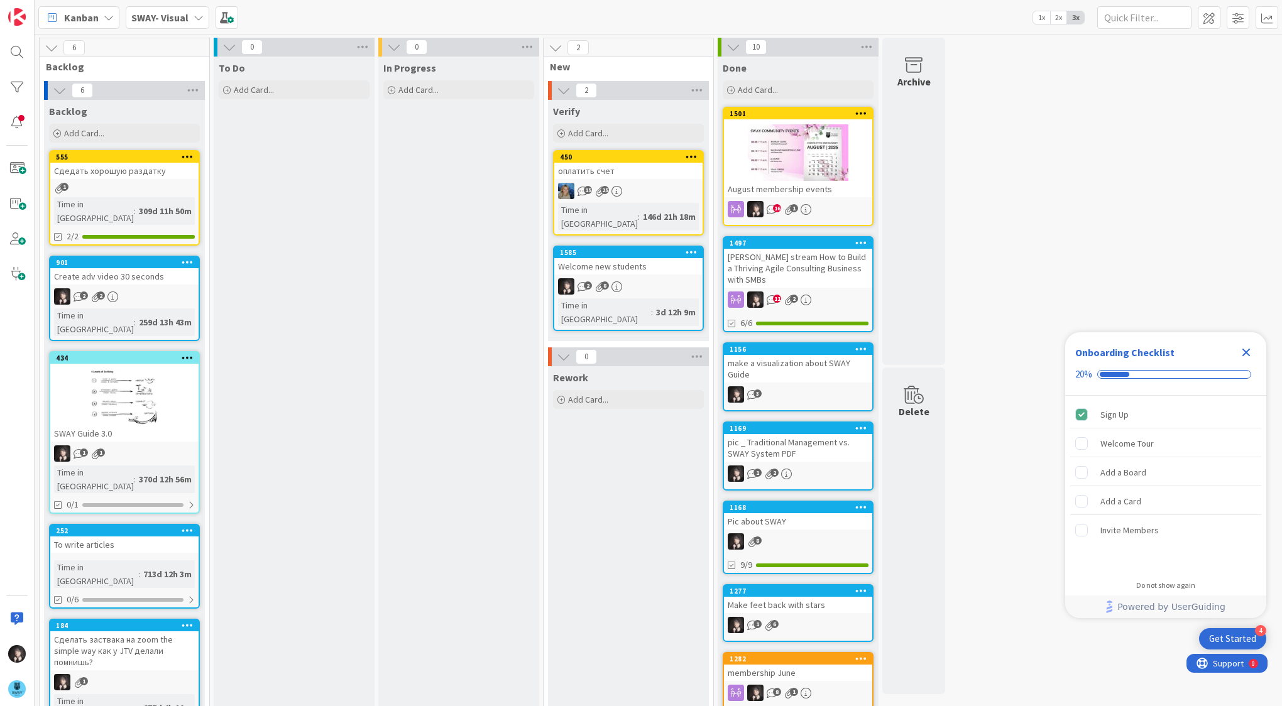
click at [602, 173] on div "оплатить счет" at bounding box center [628, 171] width 148 height 16
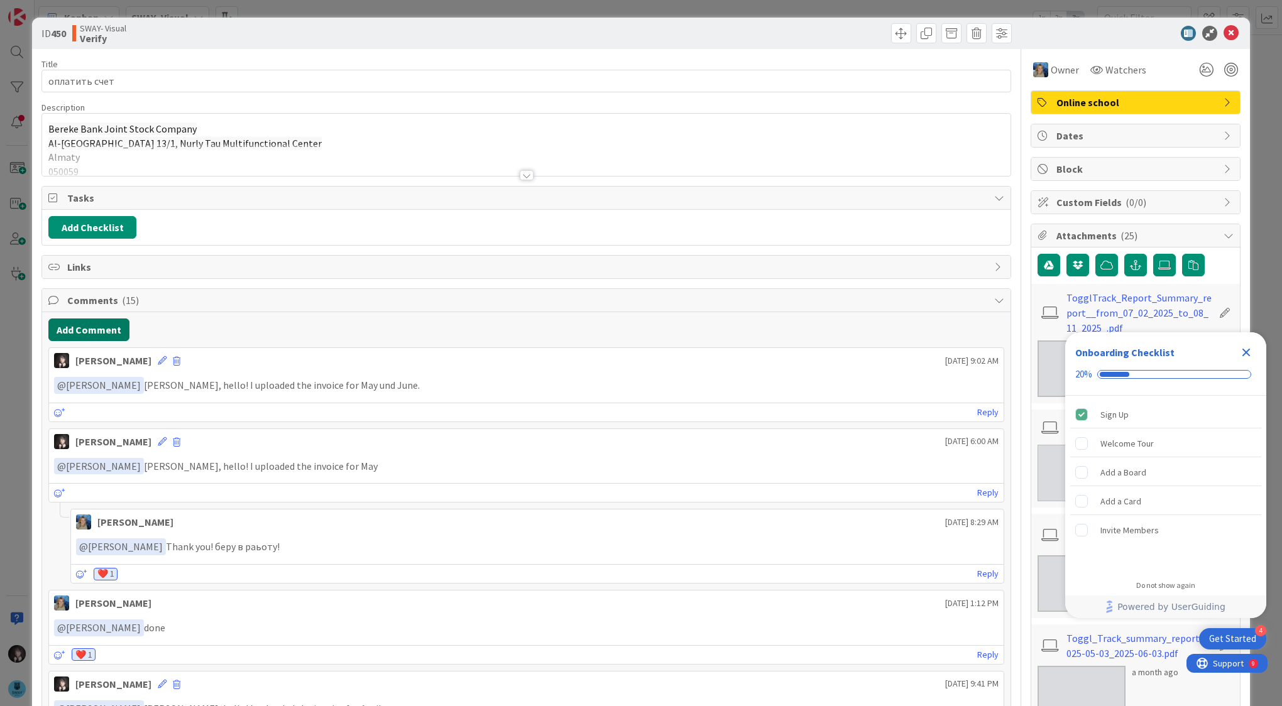
click at [93, 325] on button "Add Comment" at bounding box center [88, 330] width 81 height 23
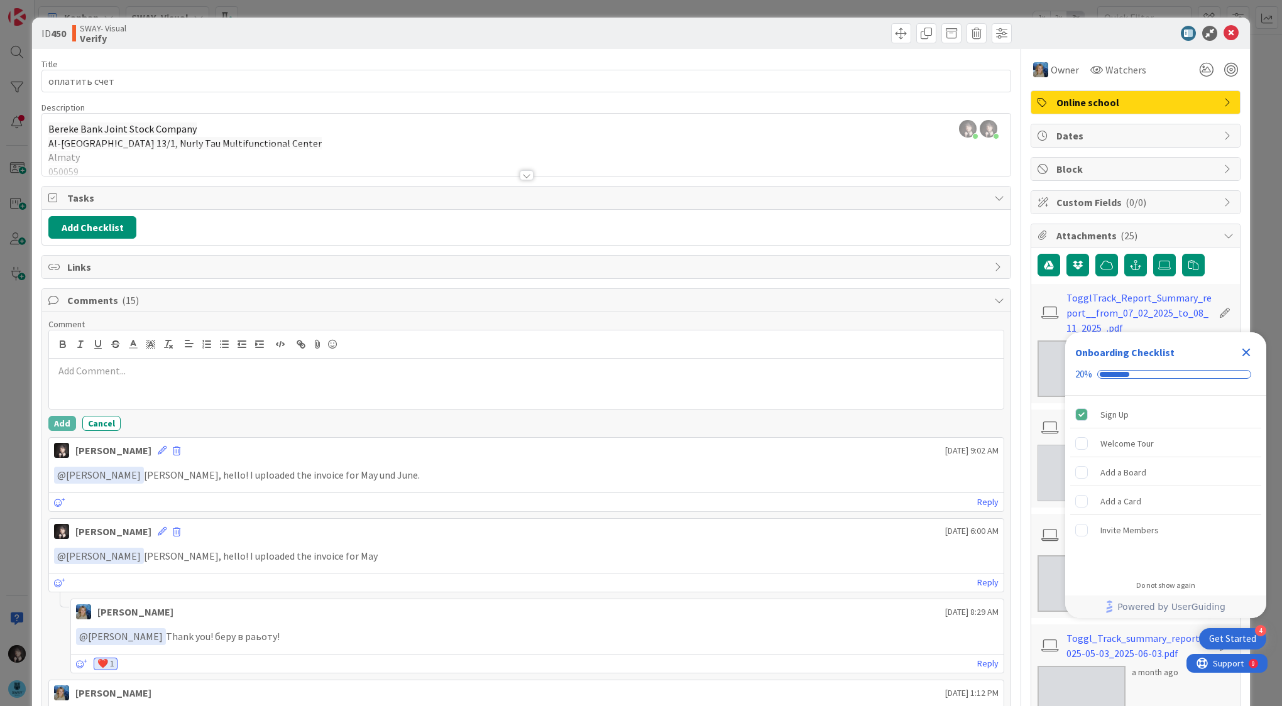
click at [78, 370] on p at bounding box center [526, 371] width 945 height 14
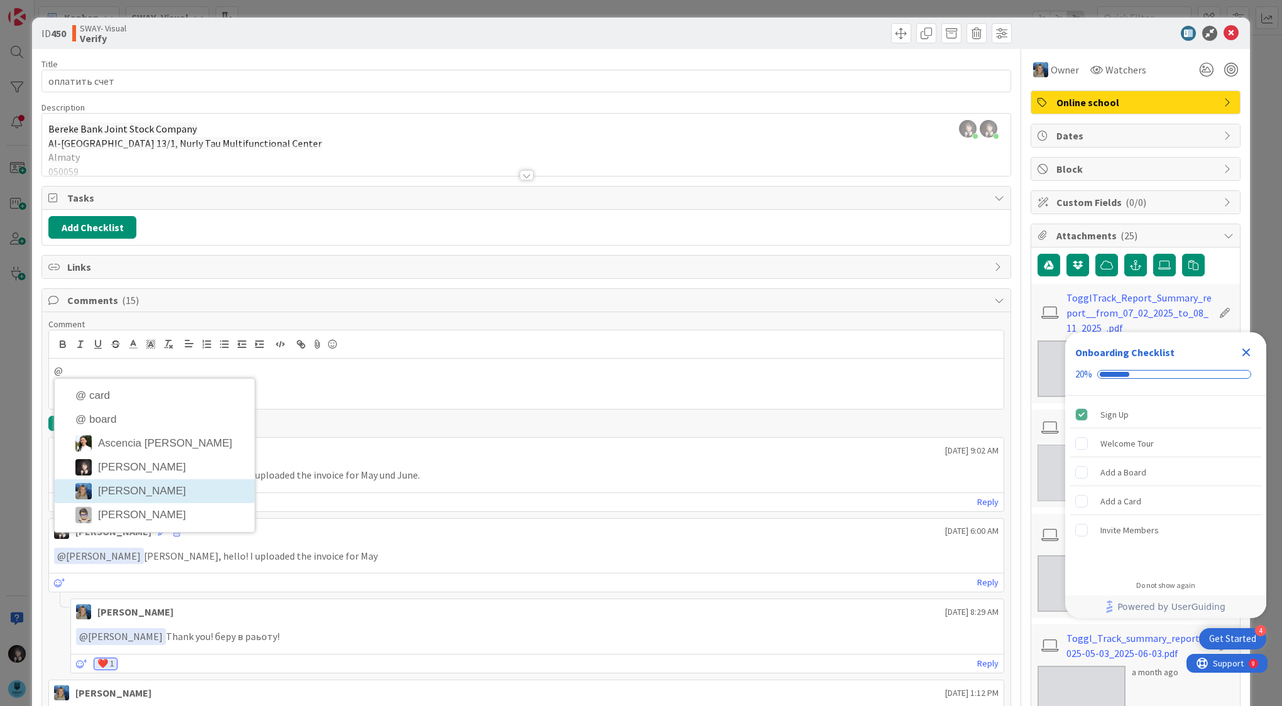
click at [134, 486] on li "[PERSON_NAME]" at bounding box center [155, 492] width 200 height 24
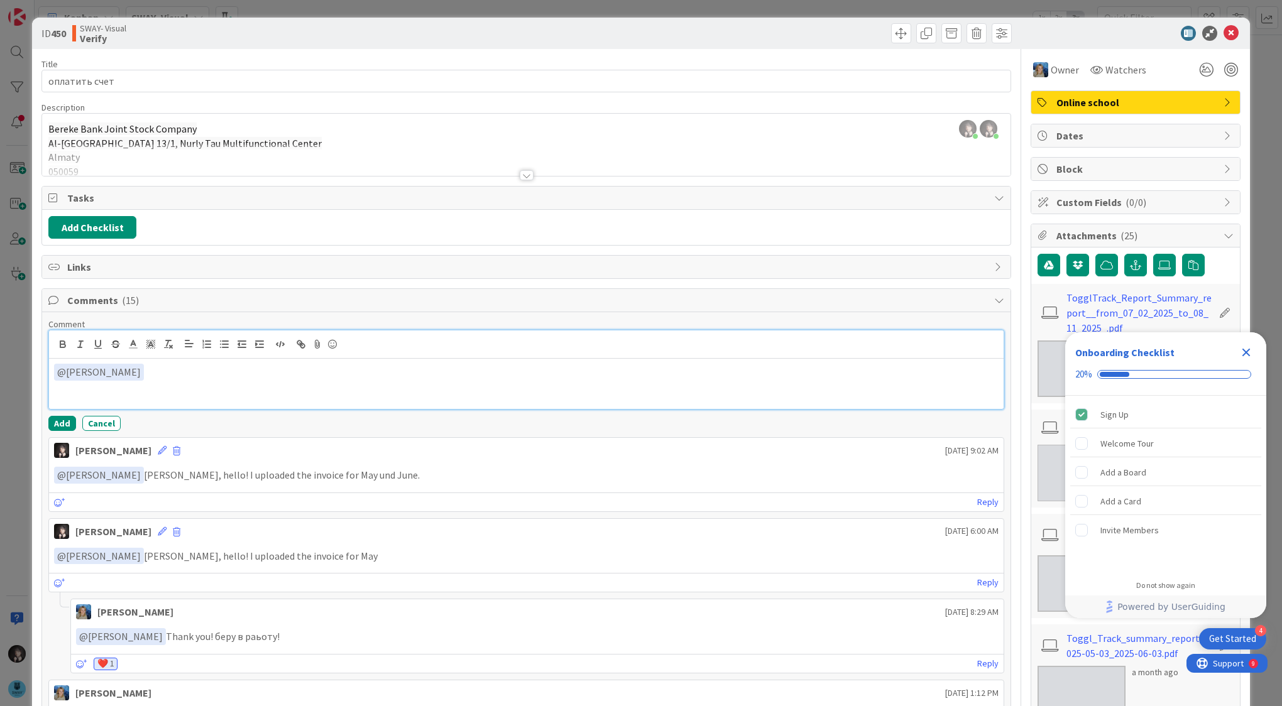
click at [134, 375] on p "﻿ @ [PERSON_NAME] ﻿" at bounding box center [526, 372] width 945 height 17
click at [332, 370] on p "﻿ @ [PERSON_NAME] ﻿ [PERSON_NAME], hello! I uploaded the invoice for May und Ju…" at bounding box center [526, 372] width 945 height 17
drag, startPoint x: 292, startPoint y: 370, endPoint x: 348, endPoint y: 371, distance: 56.6
click at [348, 371] on p "﻿ @ [PERSON_NAME] ﻿ [PERSON_NAME], hello! I uploaded the invoice for May und Ju…" at bounding box center [526, 372] width 945 height 17
click at [331, 373] on p "﻿ @ [PERSON_NAME] ﻿ [PERSON_NAME], hello! I uploaded the invoice for May und Ju…" at bounding box center [526, 372] width 945 height 17
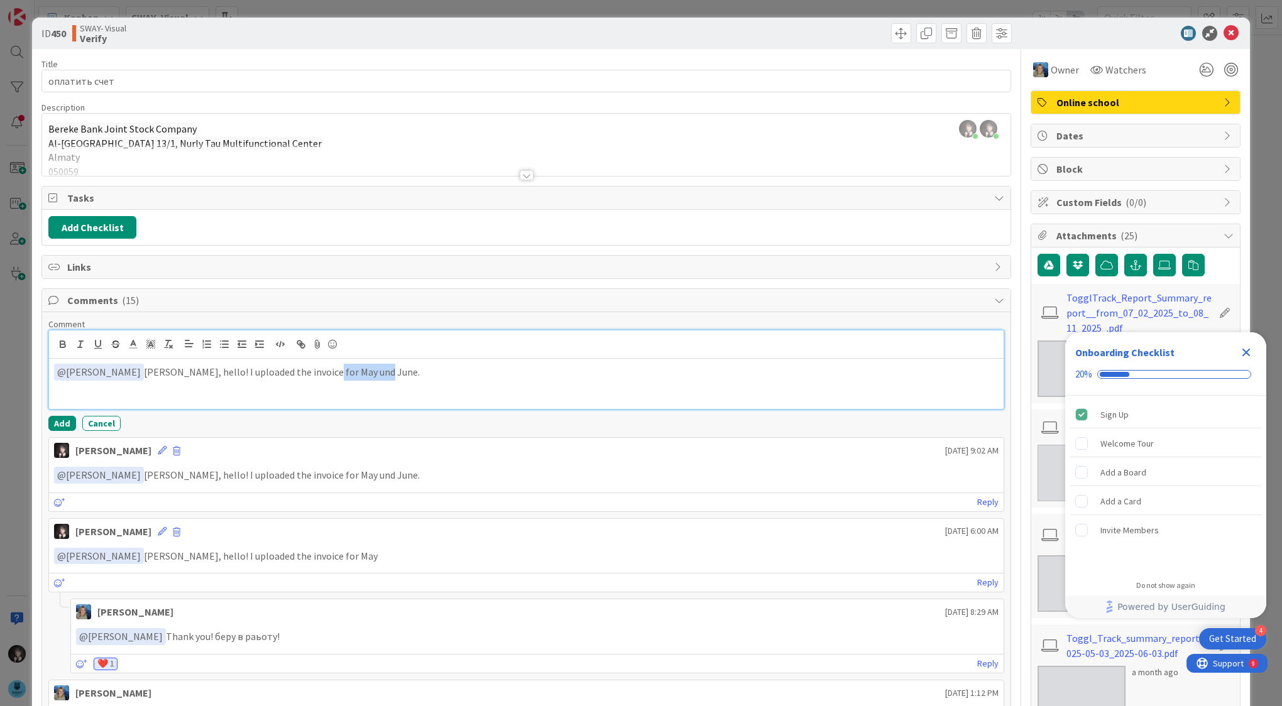
click at [291, 371] on p "﻿ @ [PERSON_NAME] ﻿ [PERSON_NAME], hello! I uploaded the invoice for May und Ju…" at bounding box center [526, 372] width 945 height 17
drag, startPoint x: 291, startPoint y: 371, endPoint x: 344, endPoint y: 376, distance: 53.7
click at [344, 376] on p "﻿ @ [PERSON_NAME] ﻿ [PERSON_NAME], hello! I uploaded the invoice for May und Ju…" at bounding box center [526, 372] width 945 height 17
click at [315, 375] on p "﻿ @ [PERSON_NAME] ﻿ [PERSON_NAME], hello! I uploaded the invoice for July." at bounding box center [526, 372] width 945 height 17
click at [331, 346] on icon at bounding box center [332, 345] width 15 height 18
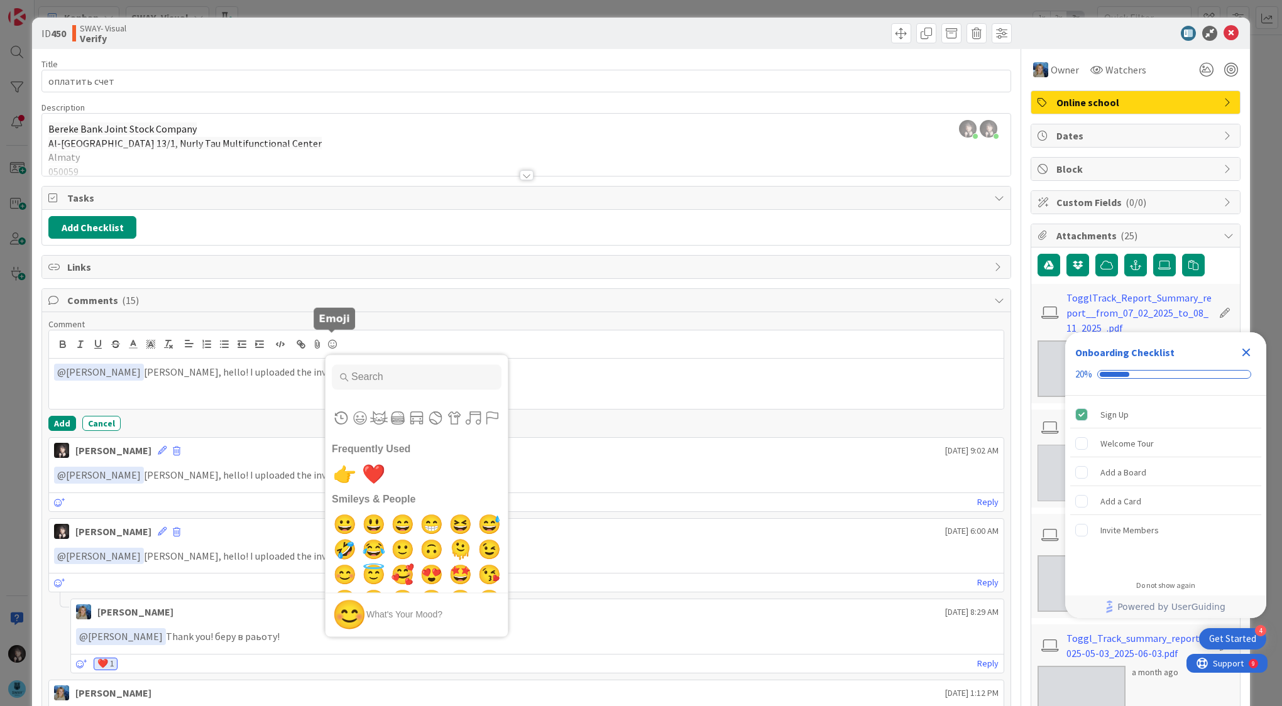
click at [332, 341] on icon at bounding box center [332, 345] width 15 height 18
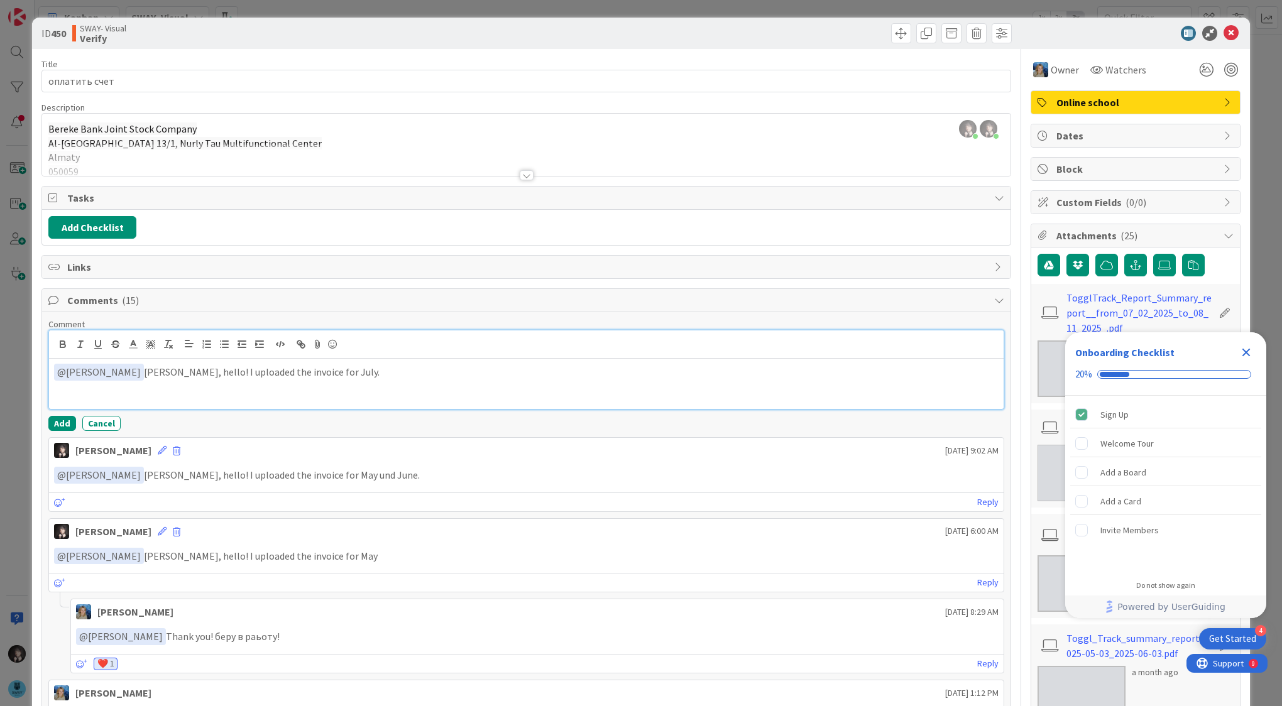
click at [332, 341] on icon at bounding box center [332, 345] width 15 height 18
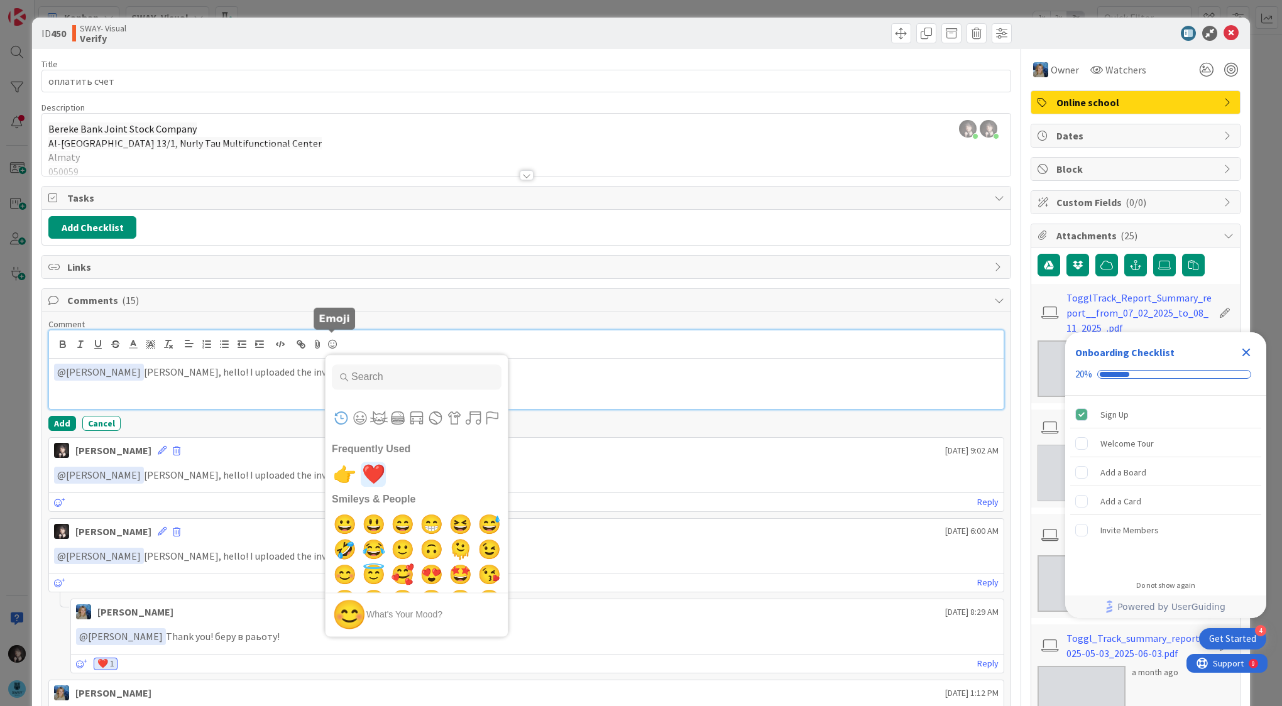
click at [368, 478] on span "❤️" at bounding box center [374, 474] width 30 height 25
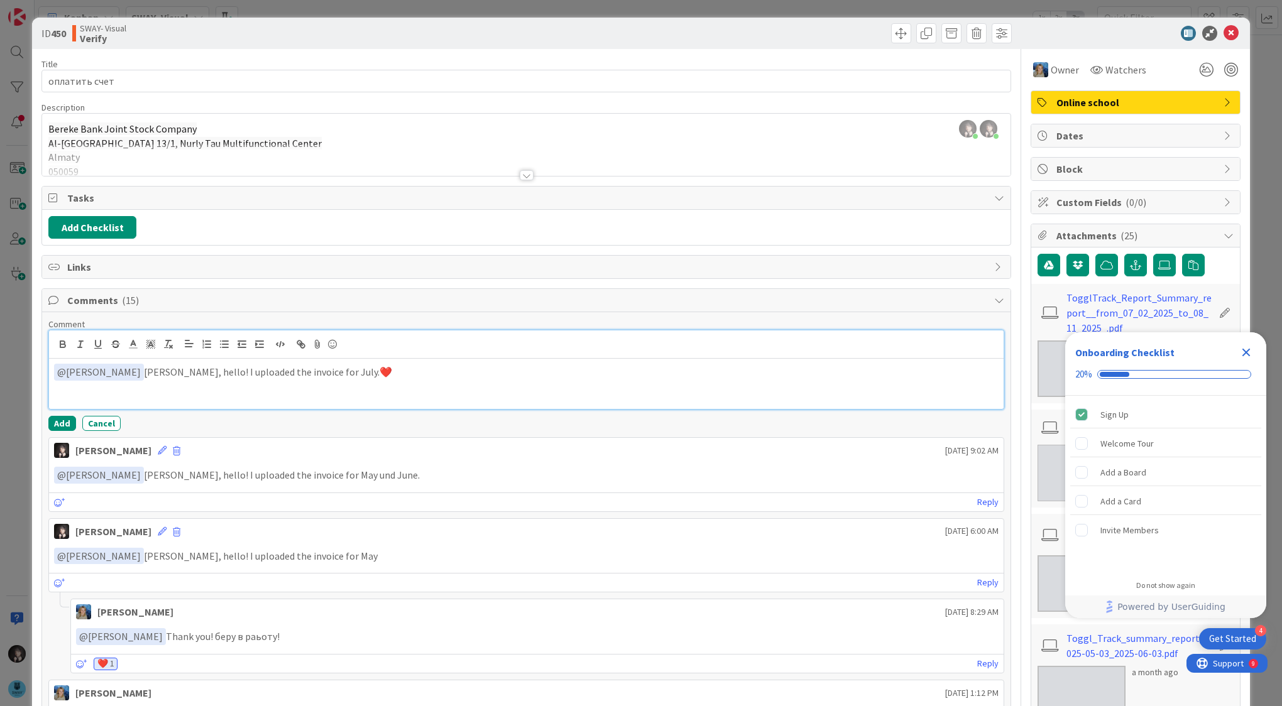
click at [398, 380] on div "﻿ @ [PERSON_NAME] ﻿ [PERSON_NAME], hello! I uploaded the invoice for July.❤️" at bounding box center [526, 384] width 955 height 50
click at [60, 423] on button "Add" at bounding box center [62, 423] width 28 height 15
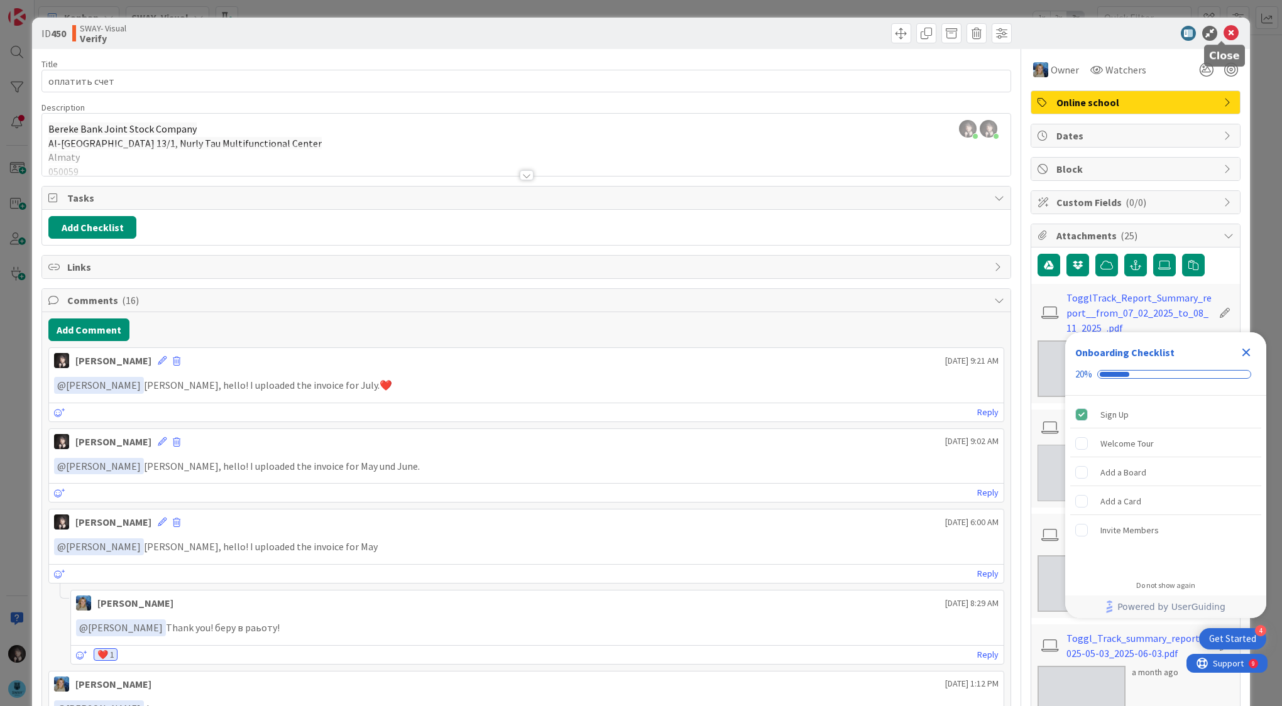
click at [1224, 33] on icon at bounding box center [1231, 33] width 15 height 15
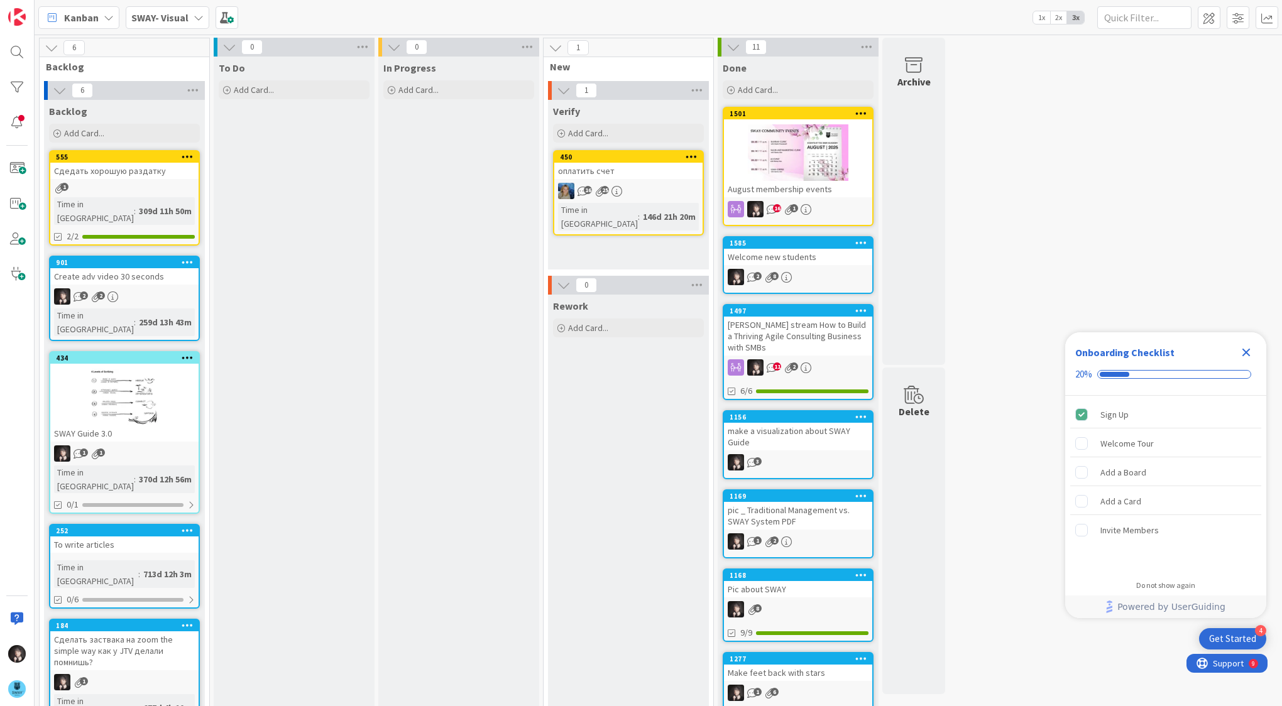
click at [591, 403] on div "Rework Add Card..." at bounding box center [628, 667] width 161 height 745
